Goal: Transaction & Acquisition: Download file/media

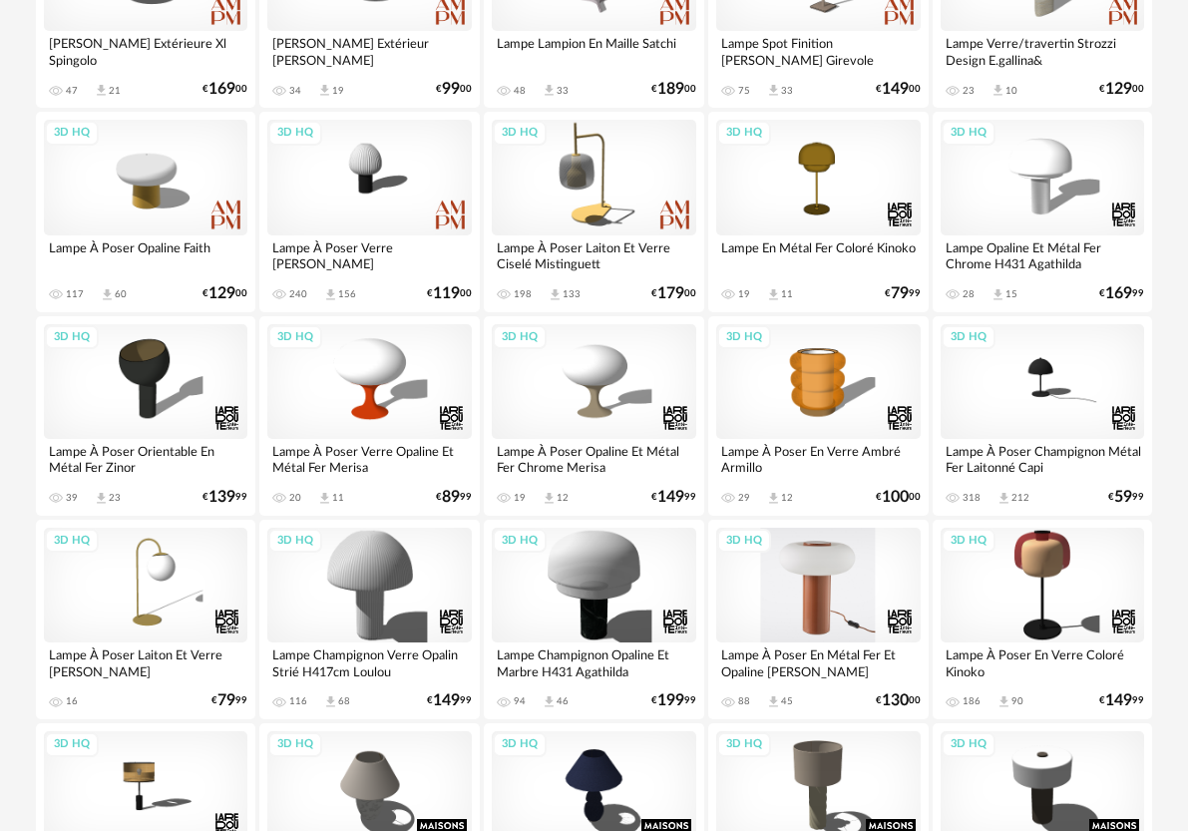
scroll to position [464, 0]
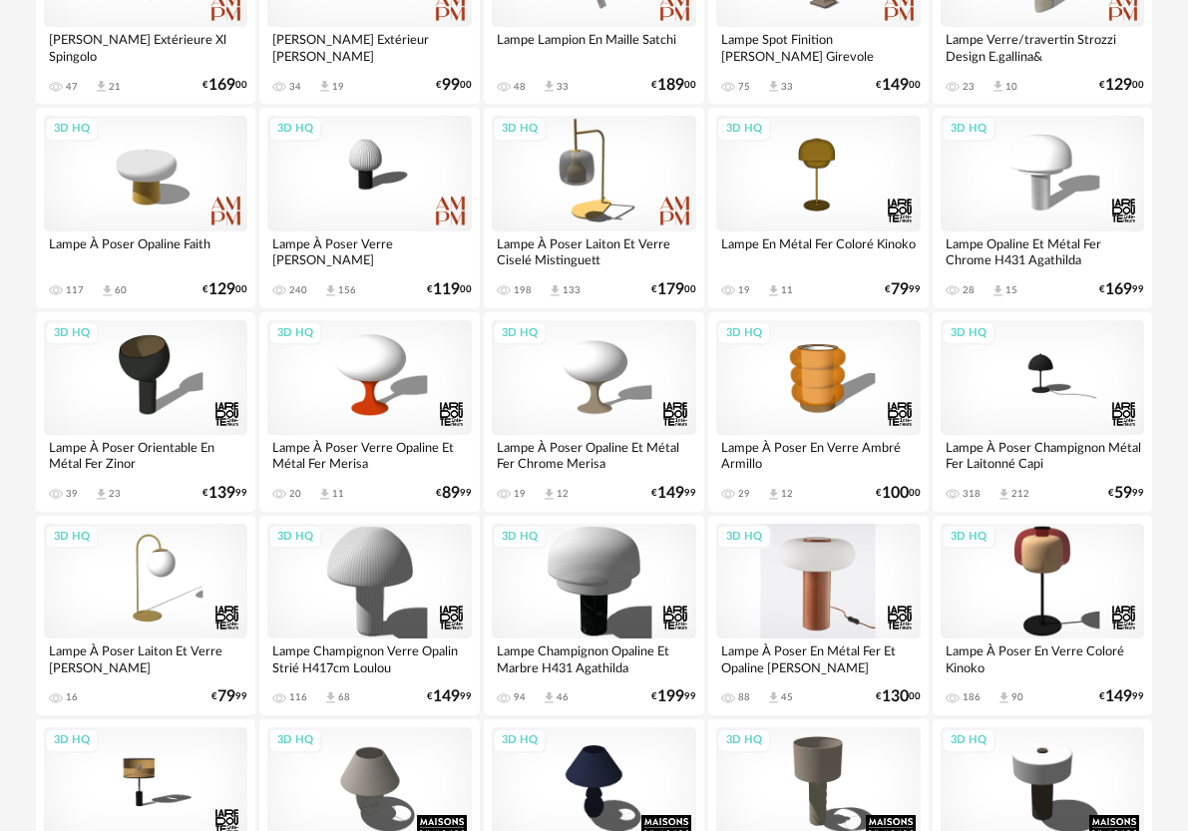
click at [823, 606] on div "3D HQ" at bounding box center [818, 581] width 205 height 115
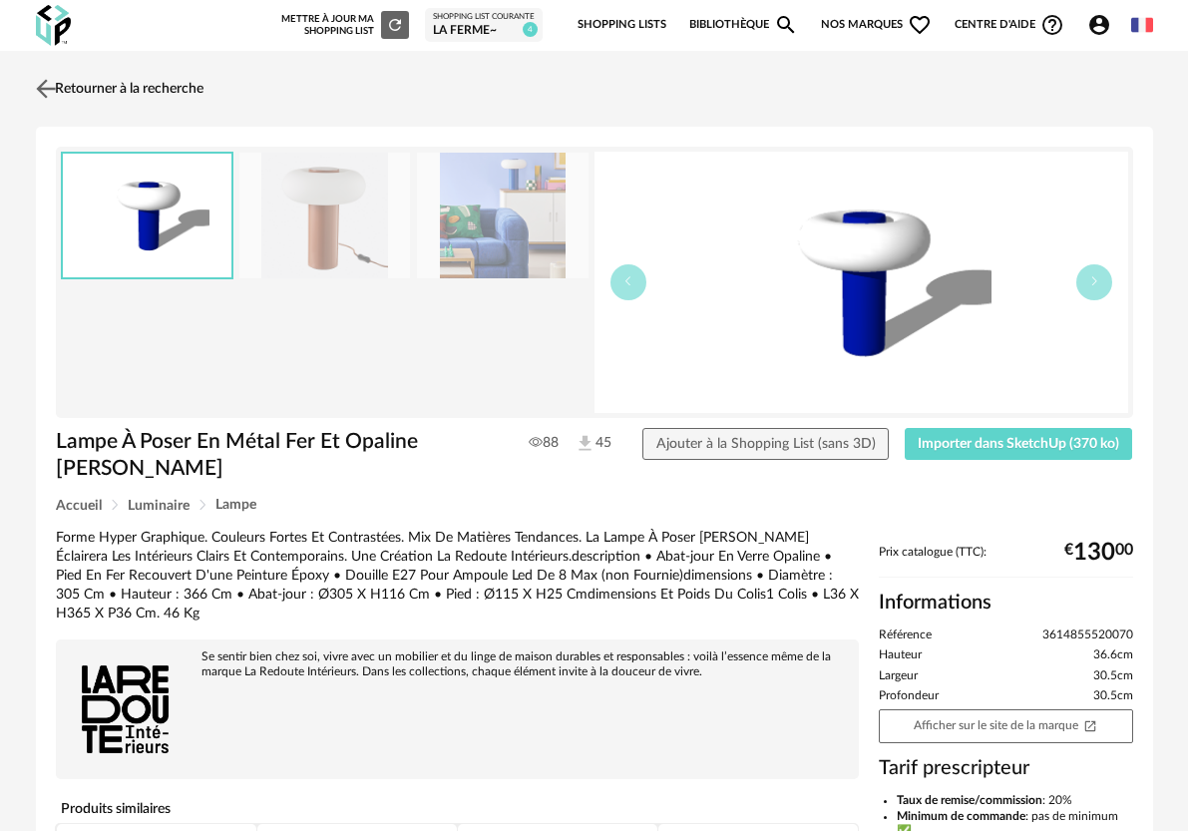
click at [52, 85] on img at bounding box center [45, 88] width 29 height 29
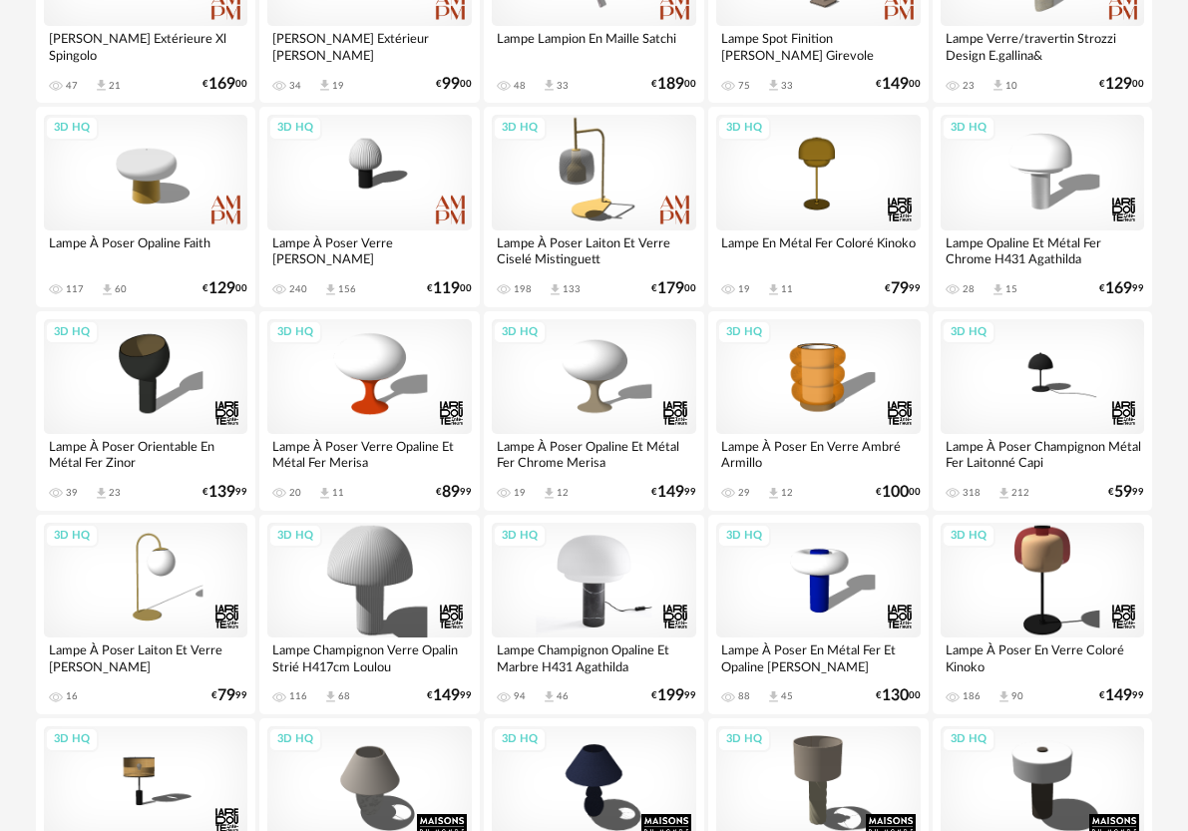
scroll to position [833, 0]
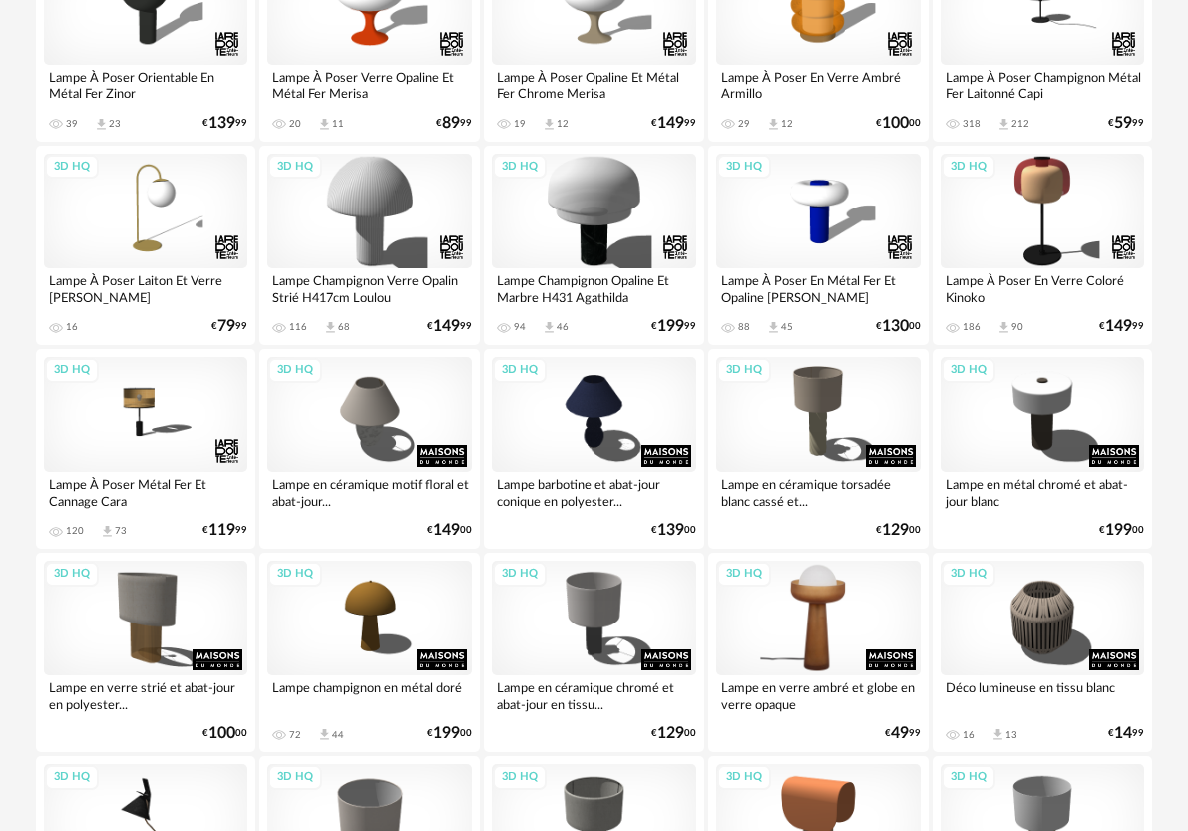
click at [849, 620] on div "3D HQ" at bounding box center [818, 618] width 205 height 115
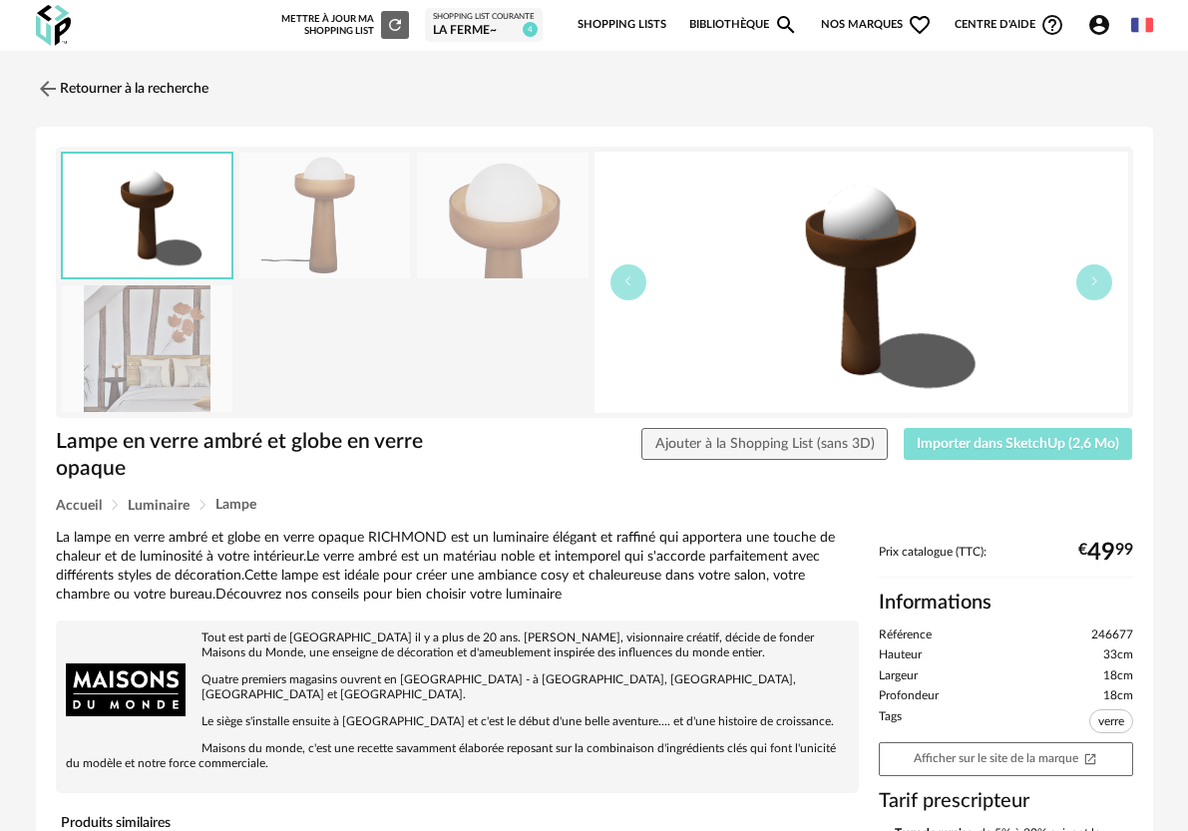
click at [998, 448] on span "Importer dans SketchUp (2,6 Mo)" at bounding box center [1018, 444] width 203 height 14
